Goal: Ask a question

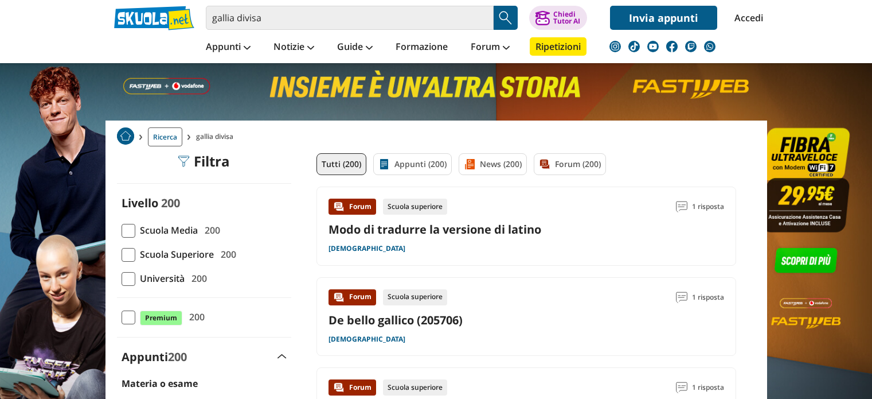
click at [434, 229] on link "Modo di tradurre la versione di latino" at bounding box center [435, 228] width 213 height 15
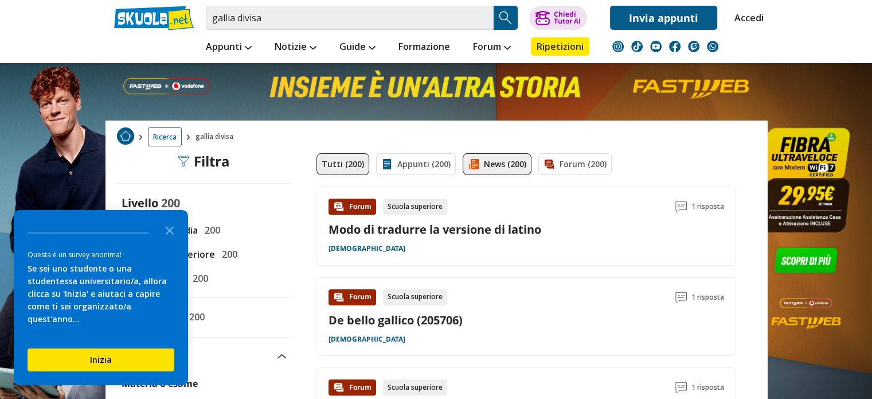
click at [503, 164] on link "News (200)" at bounding box center [497, 164] width 69 height 22
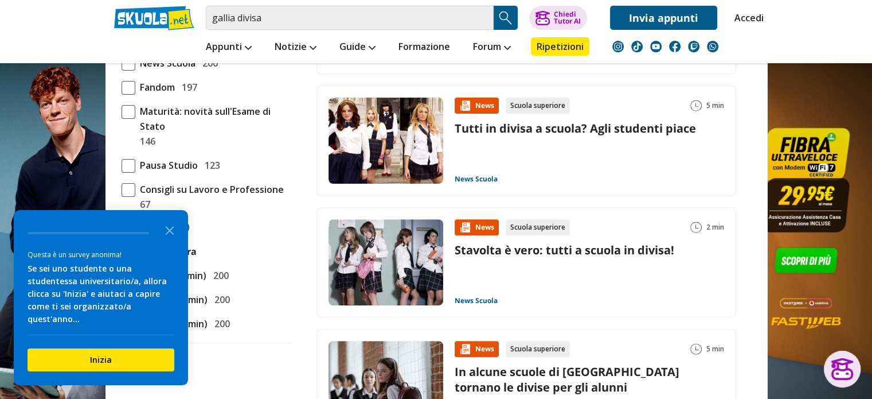
click at [174, 237] on icon "Close the survey" at bounding box center [169, 229] width 23 height 23
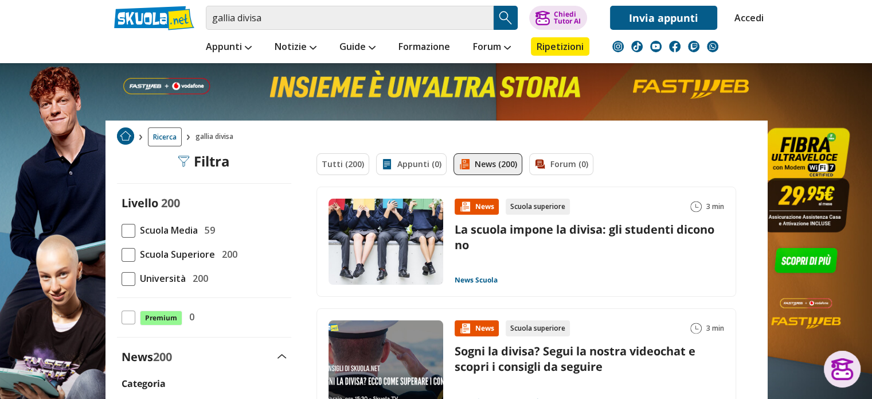
click at [546, 158] on div "Tutti (200) Appunti (0) News (200) Forum (0)" at bounding box center [527, 169] width 420 height 33
drag, startPoint x: 546, startPoint y: 171, endPoint x: 529, endPoint y: 169, distance: 17.4
click at [548, 171] on div "Tutti (200) Appunti (0) News (200) Forum (0)" at bounding box center [527, 169] width 420 height 33
click at [330, 169] on link "Tutti (200)" at bounding box center [343, 164] width 53 height 22
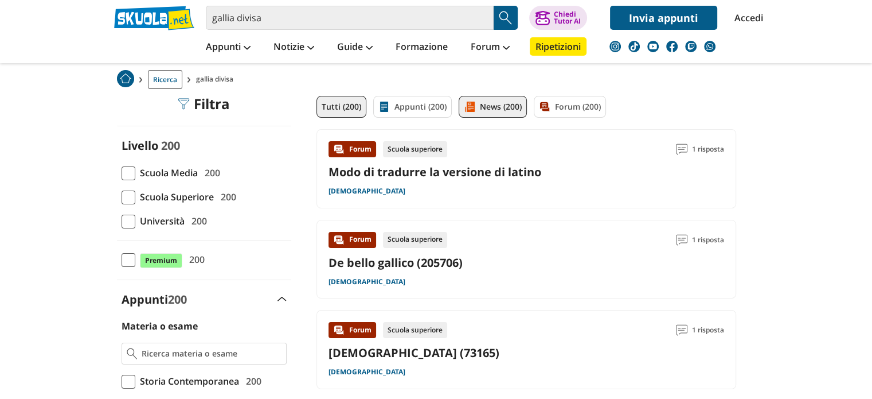
click at [489, 107] on link "News (200)" at bounding box center [493, 107] width 68 height 22
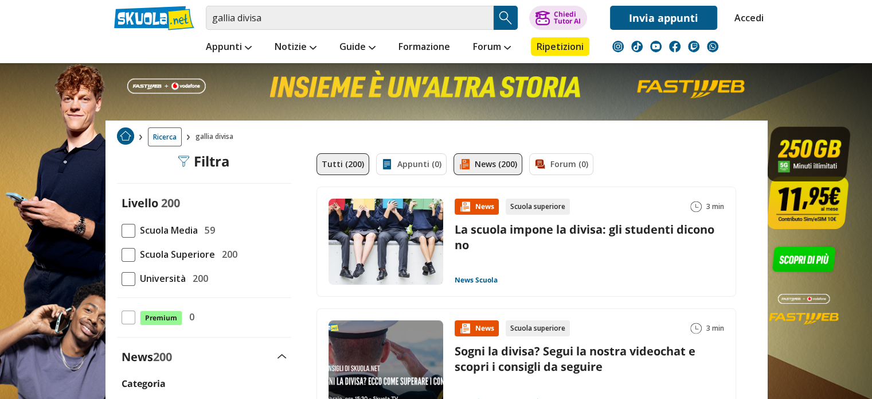
click at [358, 166] on link "Tutti (200)" at bounding box center [343, 164] width 53 height 22
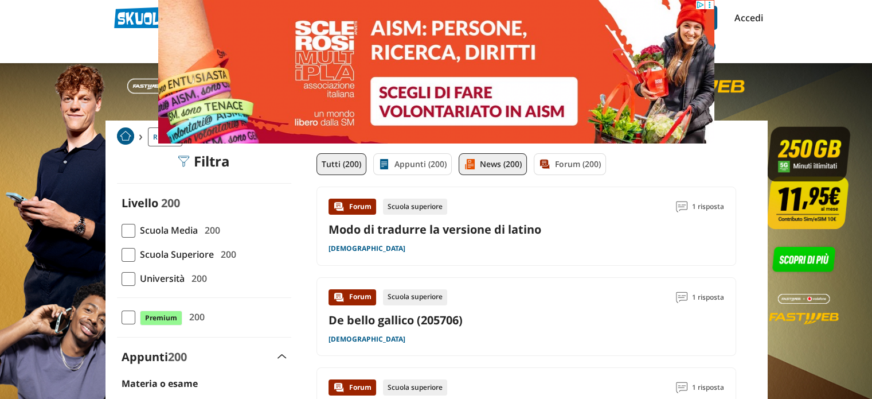
click at [482, 171] on link "News (200)" at bounding box center [493, 164] width 68 height 22
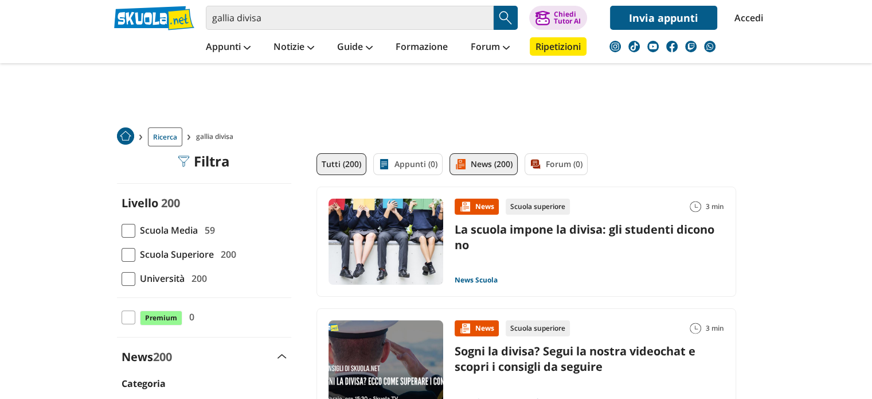
click at [351, 165] on link "Tutti (200)" at bounding box center [342, 164] width 50 height 22
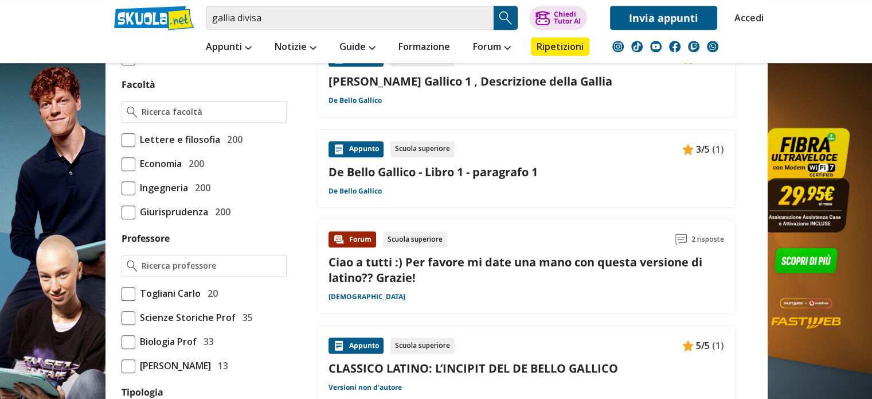
scroll to position [631, 0]
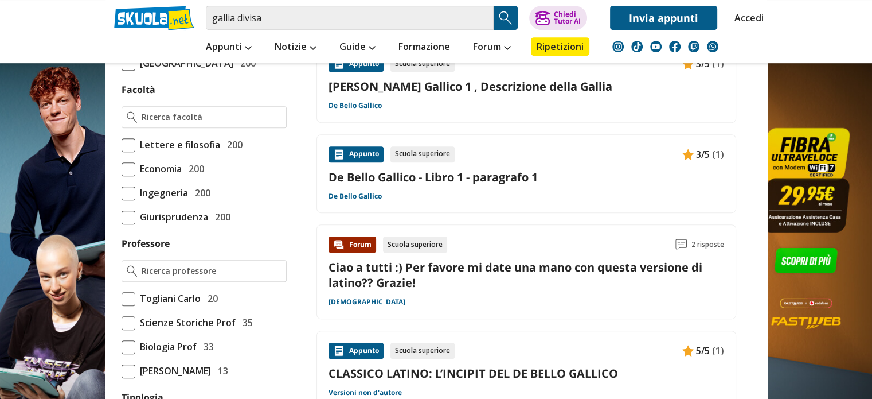
click at [406, 259] on link "Ciao a tutti :) Per favore mi date una mano con questa versione di latino?? Gra…" at bounding box center [516, 274] width 374 height 31
